Goal: Entertainment & Leisure: Consume media (video, audio)

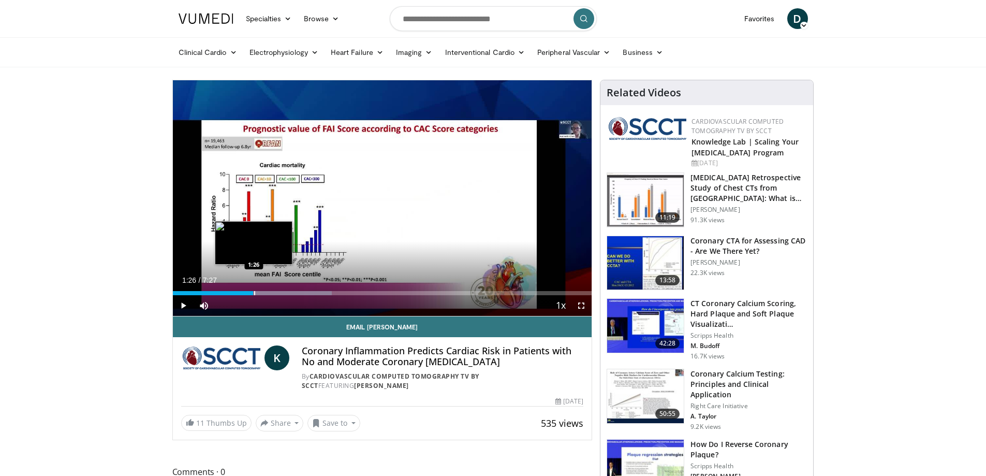
click at [254, 292] on div "Progress Bar" at bounding box center [254, 293] width 1 height 4
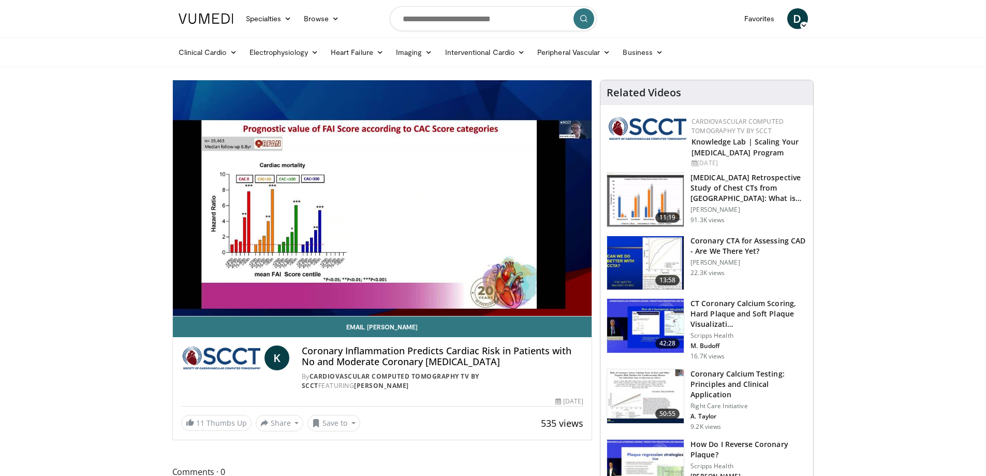
click at [180, 291] on video-js "**********" at bounding box center [382, 198] width 419 height 236
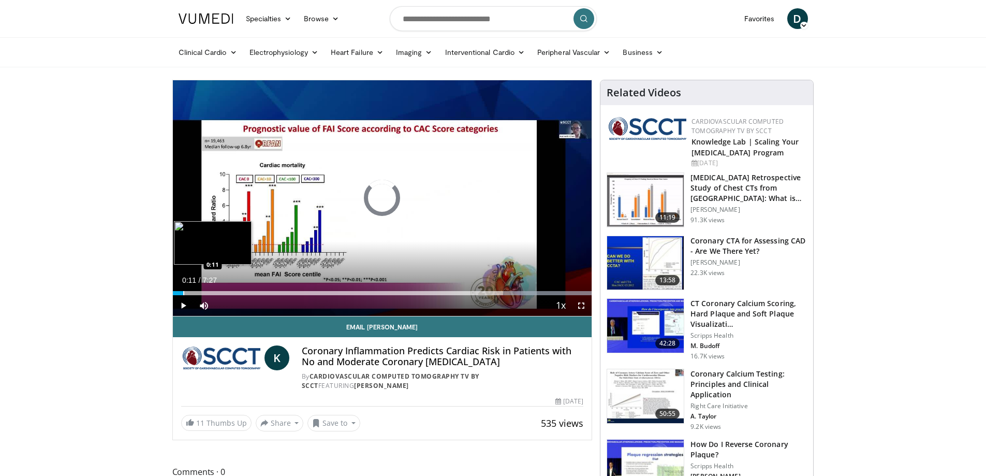
click at [183, 292] on div "Progress Bar" at bounding box center [183, 293] width 1 height 4
